Goal: Information Seeking & Learning: Learn about a topic

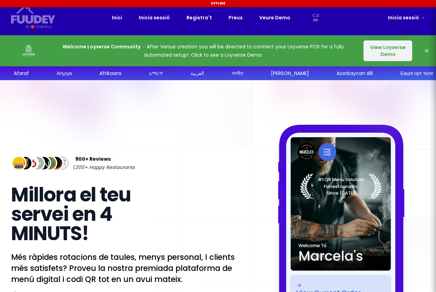
select select "ca"
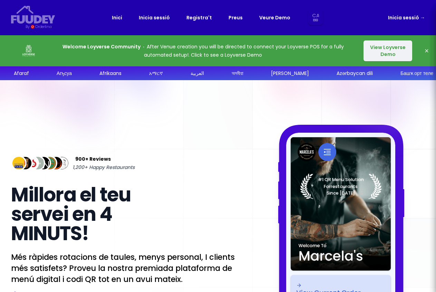
click at [236, 19] on link "Preus" at bounding box center [236, 17] width 14 height 8
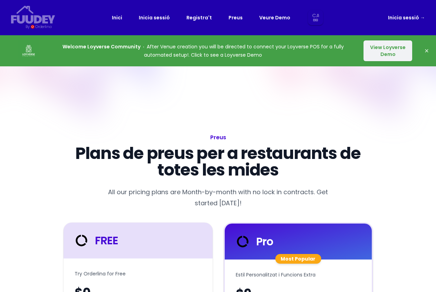
select select "ca"
click at [273, 17] on link "Veure Demo" at bounding box center [274, 17] width 31 height 8
select select "ca"
